Goal: Find specific page/section

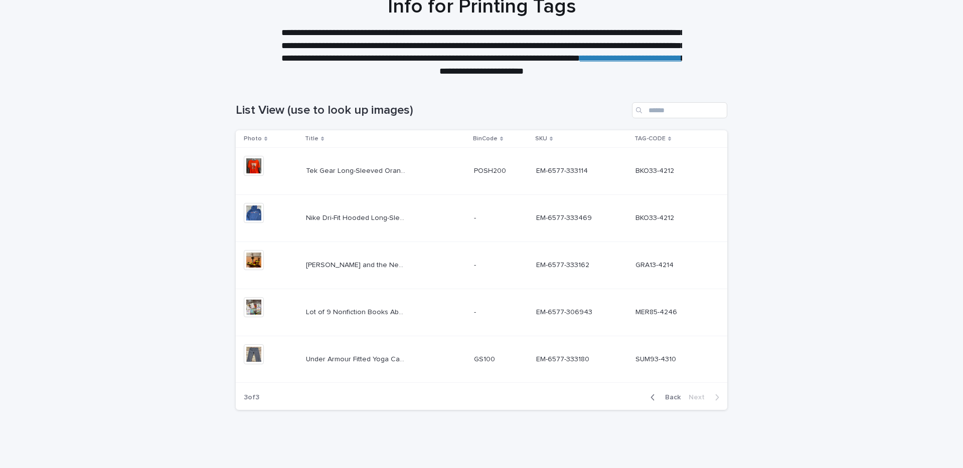
scroll to position [70, 0]
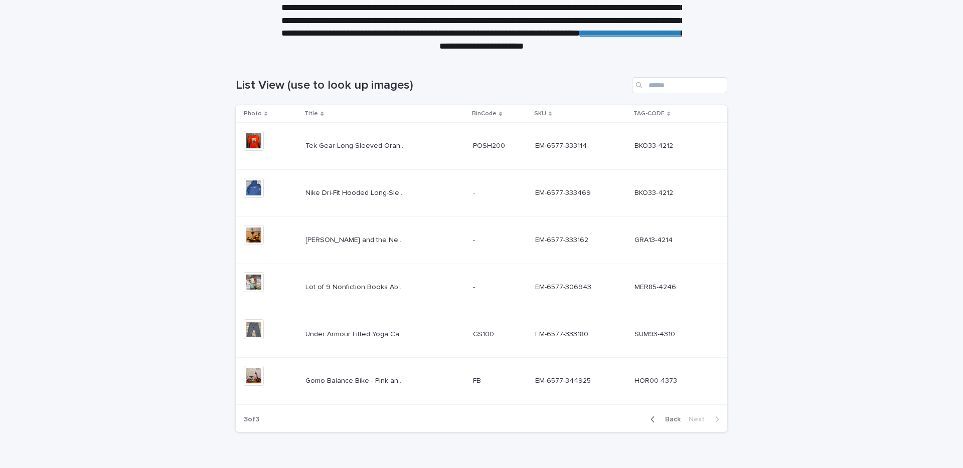
scroll to position [121, 0]
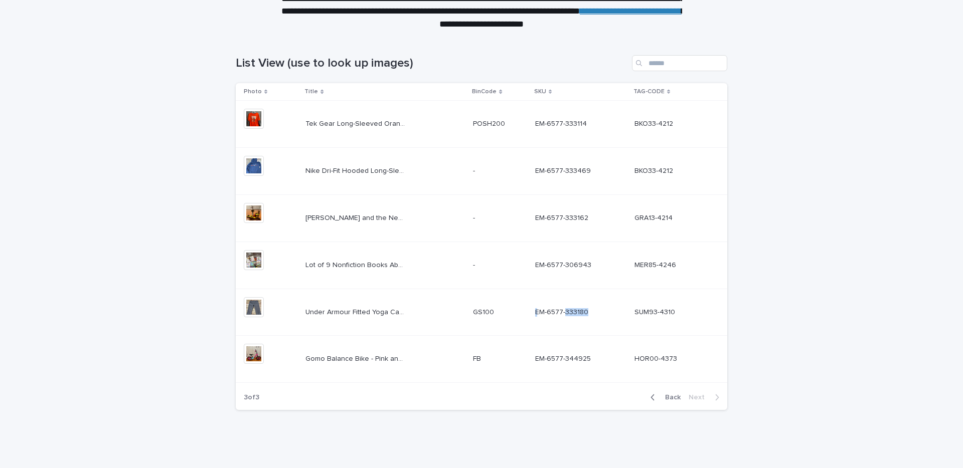
drag, startPoint x: 596, startPoint y: 310, endPoint x: 569, endPoint y: 312, distance: 26.6
click at [569, 312] on div "EM-6577-333180 EM-6577-333180" at bounding box center [580, 312] width 91 height 9
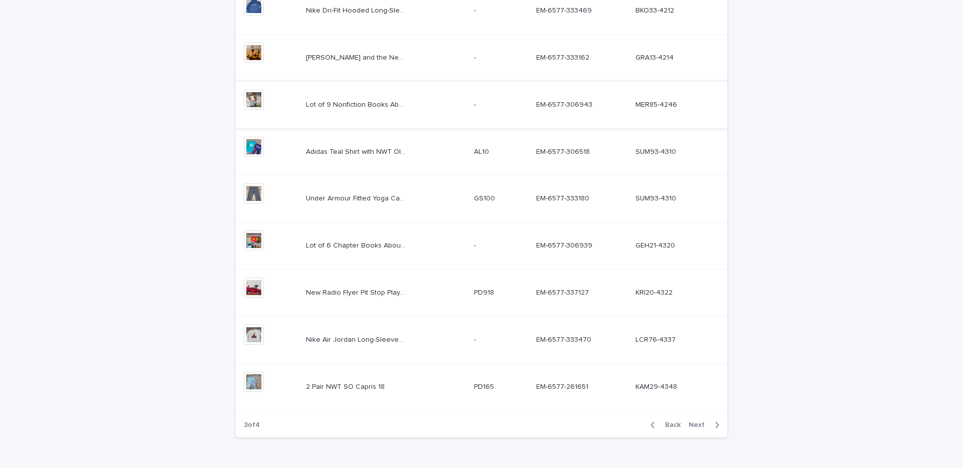
scroll to position [284, 0]
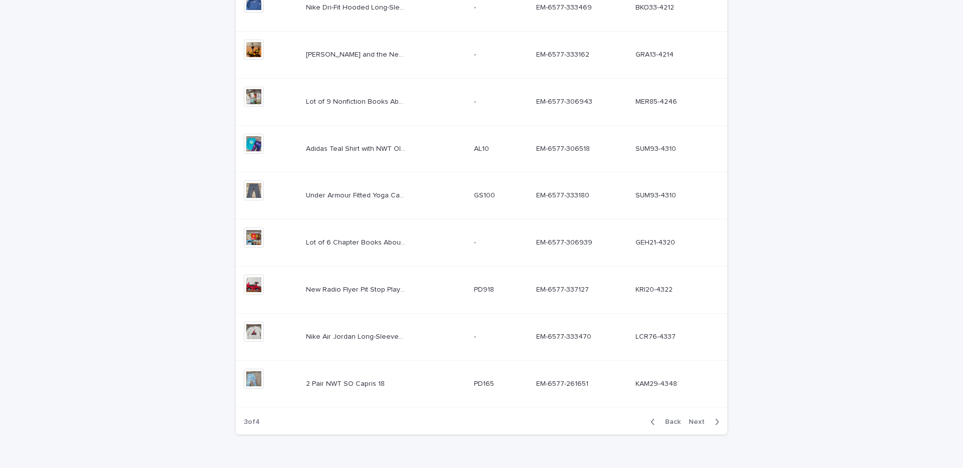
click at [693, 420] on span "Next" at bounding box center [699, 422] width 22 height 7
